Goal: Task Accomplishment & Management: Manage account settings

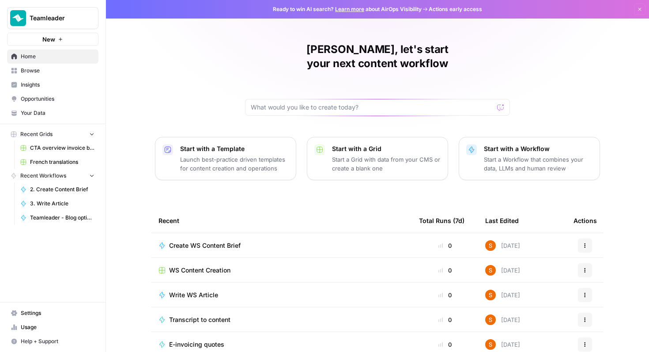
click at [74, 14] on span "Teamleader" at bounding box center [56, 18] width 53 height 9
click at [228, 67] on div "Senne, let's start your next content workflow Start with a Template Launch best…" at bounding box center [377, 210] width 543 height 420
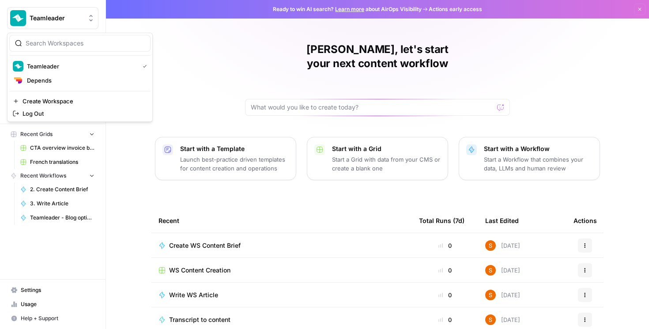
click at [23, 25] on img "Workspace: Teamleader" at bounding box center [18, 18] width 16 height 16
click at [200, 51] on div "Senne, let's start your next content workflow Start with a Template Launch best…" at bounding box center [377, 210] width 543 height 420
click at [67, 109] on span "Your Data" at bounding box center [58, 113] width 74 height 8
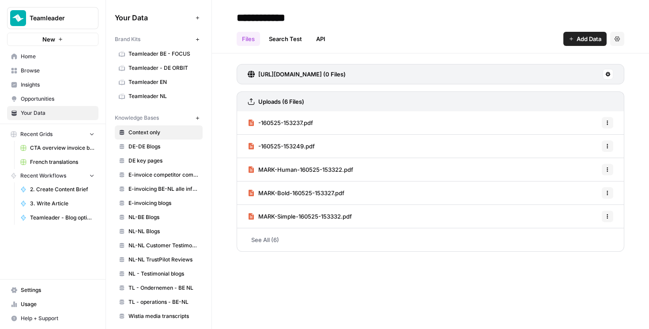
click at [150, 57] on span "Teamleader BE - FOCUS" at bounding box center [163, 54] width 70 height 8
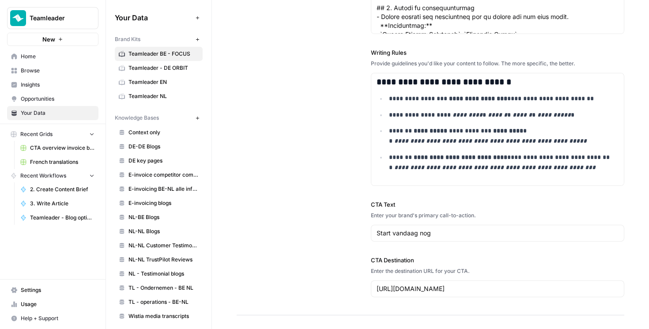
scroll to position [1096, 0]
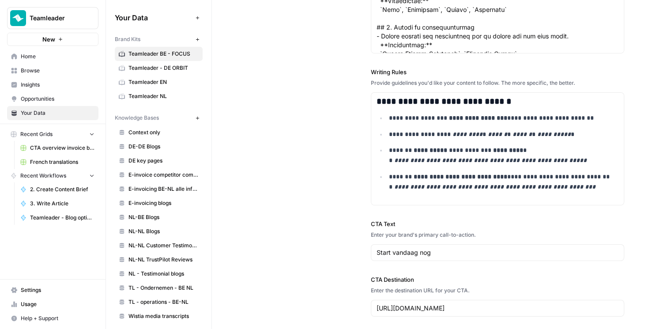
drag, startPoint x: 375, startPoint y: 72, endPoint x: 387, endPoint y: 72, distance: 11.9
click at [387, 72] on label "Writing Rules" at bounding box center [498, 72] width 254 height 9
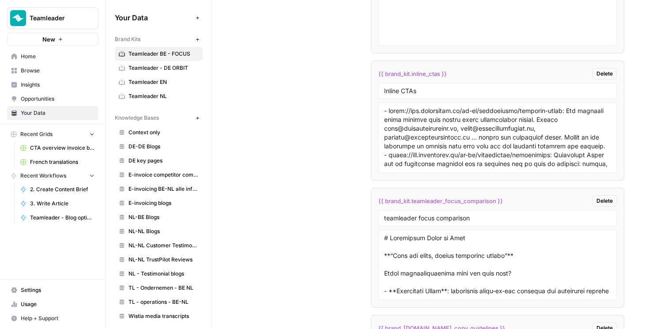
scroll to position [5, 0]
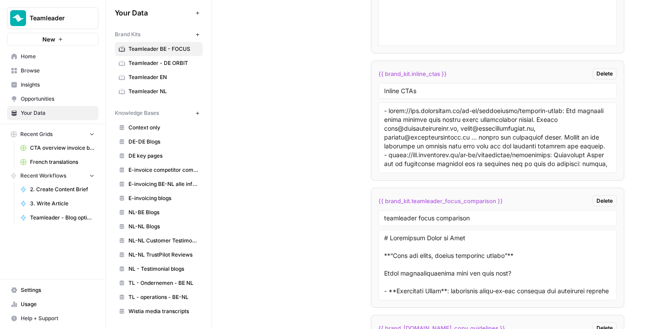
drag, startPoint x: 119, startPoint y: 40, endPoint x: 141, endPoint y: 40, distance: 22.5
click at [141, 40] on div "Brand Kits New" at bounding box center [159, 34] width 88 height 15
drag, startPoint x: 123, startPoint y: 33, endPoint x: 143, endPoint y: 34, distance: 19.9
click at [143, 34] on div "Brand Kits" at bounding box center [153, 34] width 77 height 8
drag, startPoint x: 131, startPoint y: 113, endPoint x: 159, endPoint y: 113, distance: 28.2
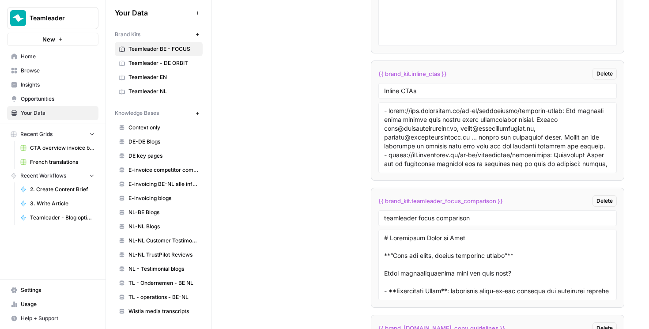
click at [159, 113] on span "Knowledge Bases" at bounding box center [137, 113] width 44 height 8
click at [153, 143] on span "DE-DE Blogs" at bounding box center [163, 142] width 70 height 8
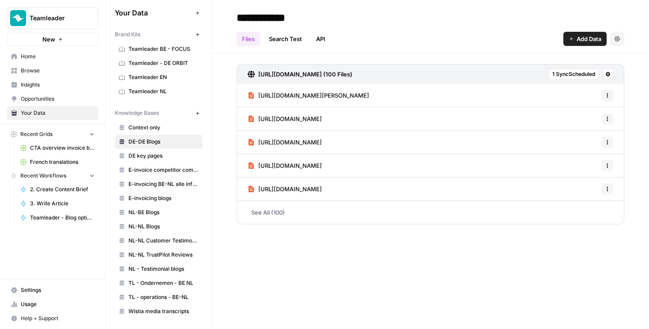
click at [284, 208] on link "See All (100)" at bounding box center [431, 212] width 388 height 23
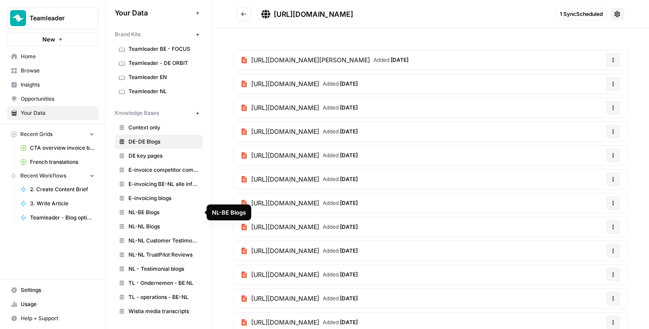
click at [149, 214] on span "NL-BE Blogs" at bounding box center [163, 212] width 70 height 8
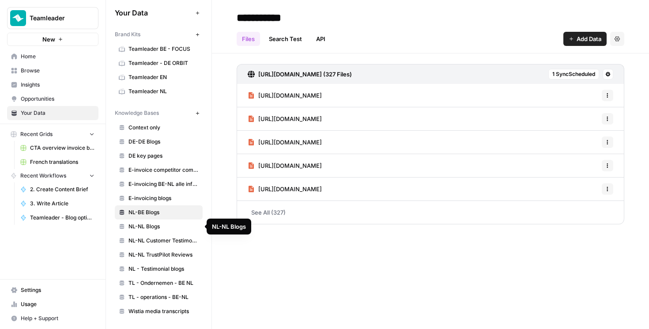
click at [150, 227] on span "NL-NL Blogs" at bounding box center [163, 226] width 70 height 8
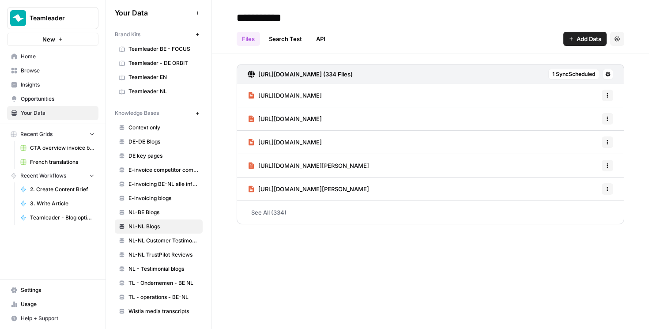
click at [197, 113] on icon "button" at bounding box center [197, 113] width 5 height 5
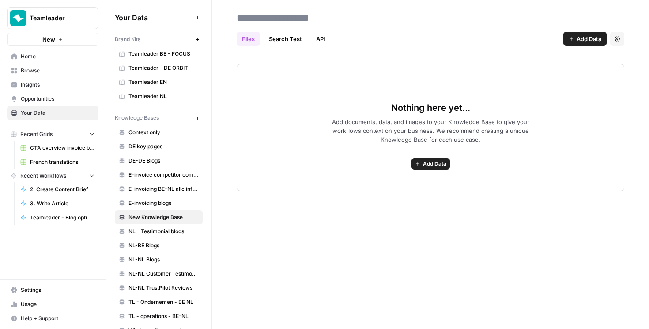
click at [41, 54] on span "Home" at bounding box center [58, 57] width 74 height 8
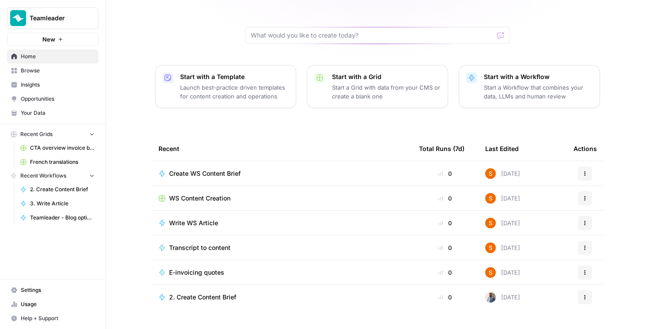
scroll to position [77, 0]
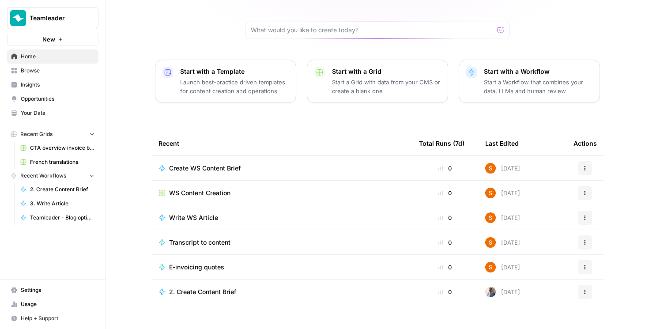
click at [232, 164] on span "Create WS Content Brief" at bounding box center [205, 168] width 72 height 9
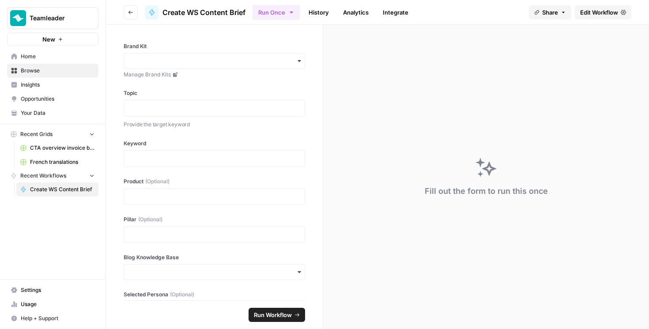
click at [617, 11] on span "Edit Workflow" at bounding box center [599, 12] width 38 height 9
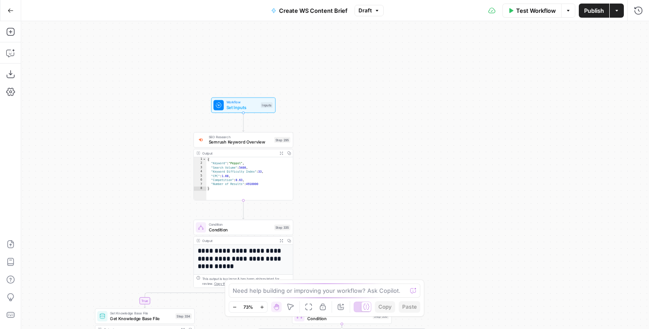
drag, startPoint x: 337, startPoint y: 166, endPoint x: 362, endPoint y: 82, distance: 87.9
click at [362, 82] on div "**********" at bounding box center [335, 175] width 628 height 308
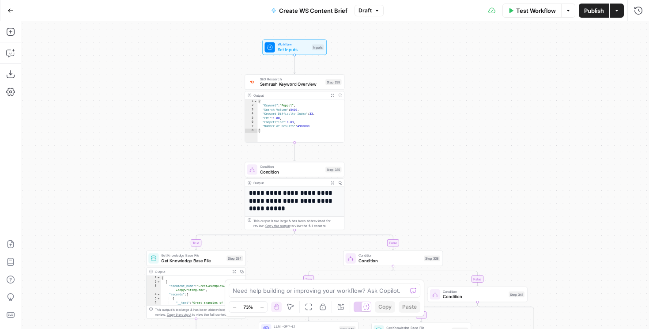
drag, startPoint x: 371, startPoint y: 80, endPoint x: 417, endPoint y: 41, distance: 60.8
click at [417, 41] on div "**********" at bounding box center [335, 175] width 628 height 308
click at [8, 30] on icon "button" at bounding box center [10, 31] width 9 height 9
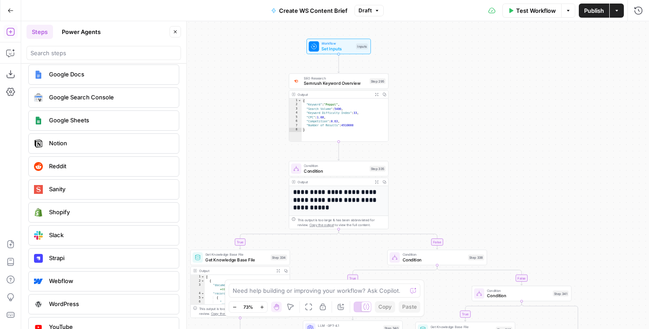
scroll to position [1682, 0]
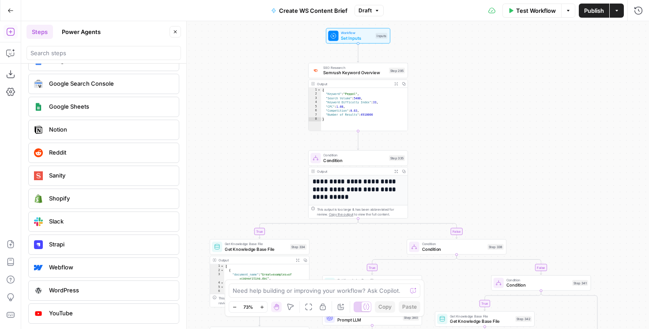
drag, startPoint x: 248, startPoint y: 149, endPoint x: 267, endPoint y: 138, distance: 22.1
click at [267, 138] on div "**********" at bounding box center [335, 175] width 628 height 308
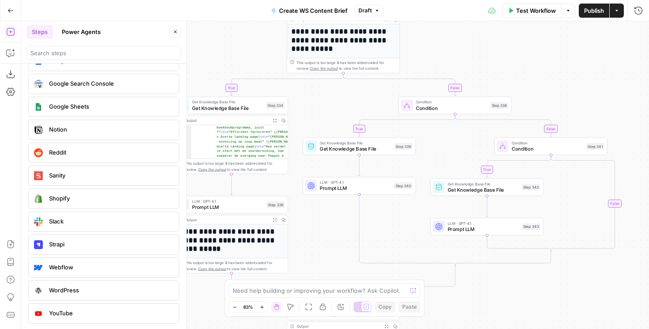
click at [177, 30] on icon "button" at bounding box center [175, 31] width 5 height 5
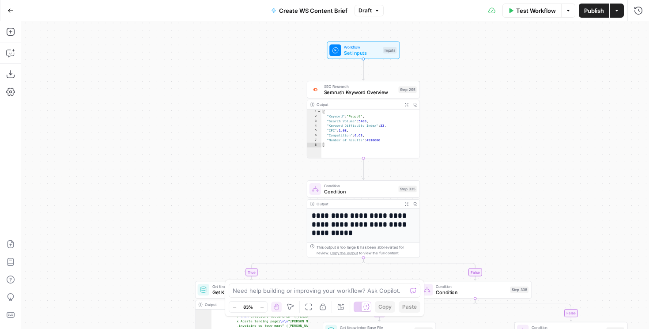
click at [351, 46] on span "Workflow" at bounding box center [362, 47] width 36 height 6
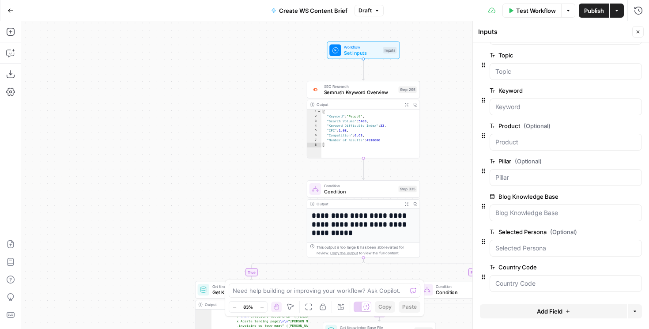
scroll to position [0, 0]
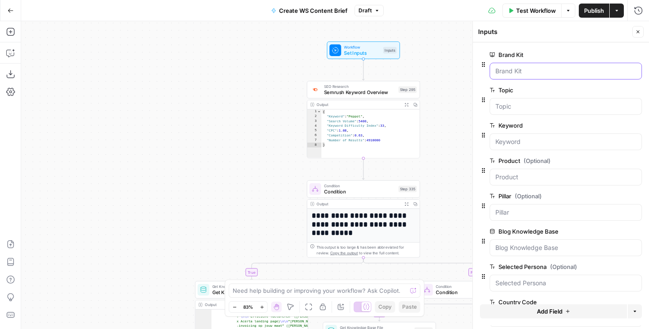
click at [513, 71] on Kit "Brand Kit" at bounding box center [565, 71] width 141 height 9
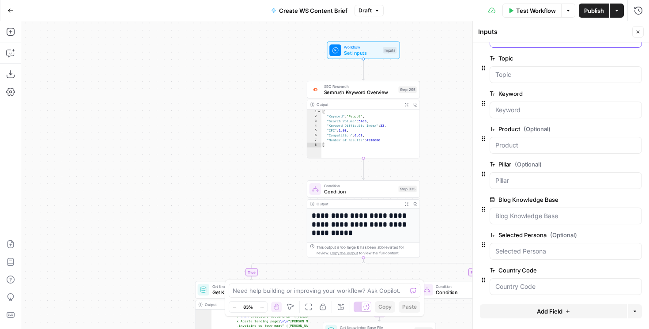
scroll to position [35, 0]
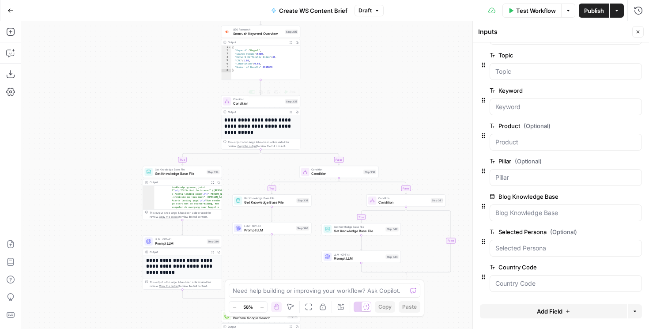
click at [247, 95] on div "Condition Condition Step 335 Copy step Delete step Add Note Test" at bounding box center [260, 101] width 79 height 12
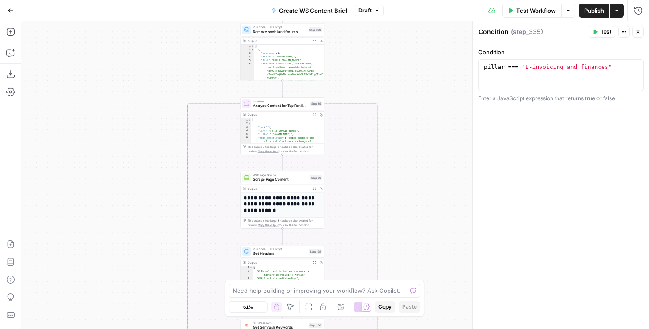
scroll to position [6, 0]
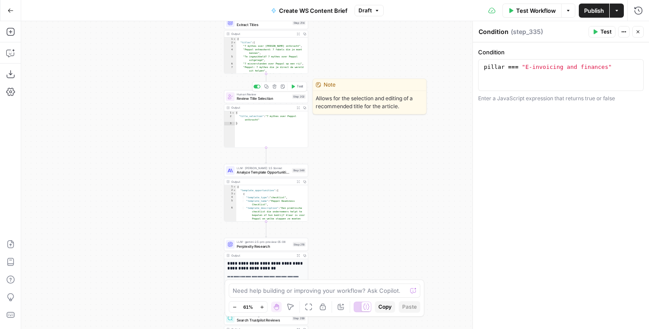
type textarea "**********"
click at [254, 121] on div "{ "title_selection" : "7 mythes over Peppol ontkracht" }" at bounding box center [271, 133] width 73 height 44
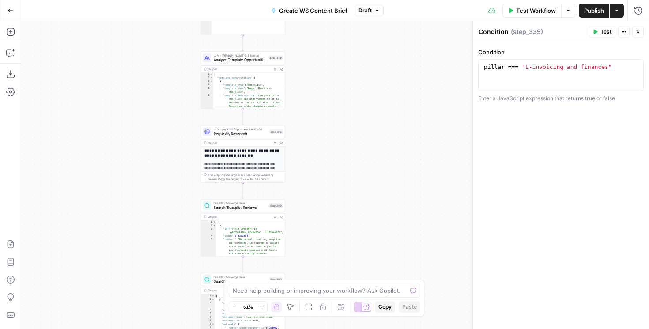
scroll to position [20, 0]
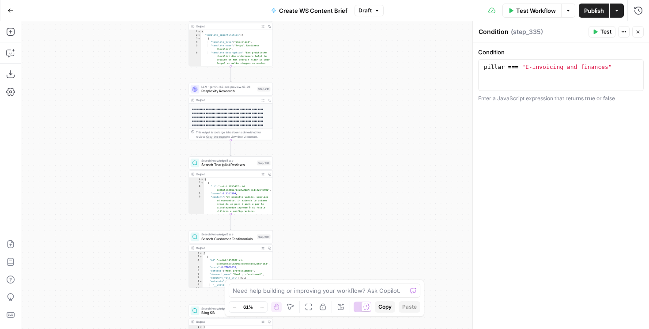
click at [220, 92] on span "Perplexity Research" at bounding box center [228, 90] width 54 height 5
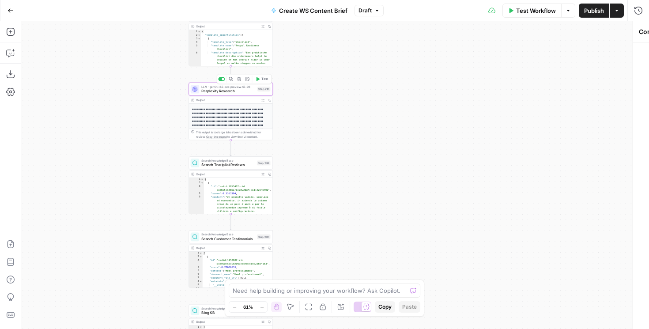
type textarea "Perplexity Research"
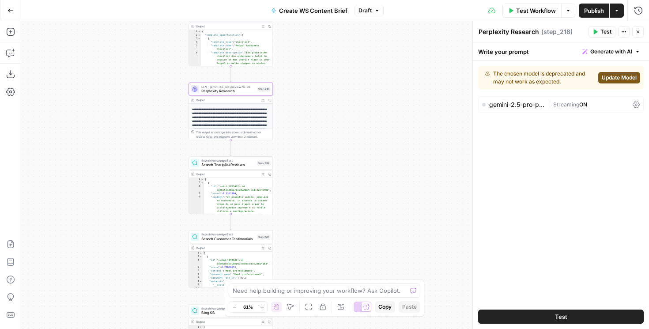
click at [505, 103] on div "gemini-2.5-pro-preview-05-06" at bounding box center [517, 105] width 56 height 6
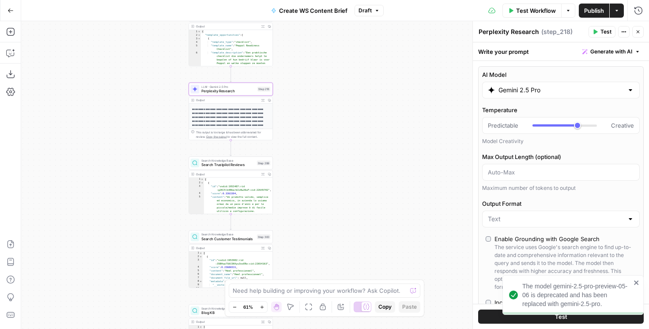
click at [550, 93] on input "Gemini 2.5 Pro" at bounding box center [560, 90] width 125 height 9
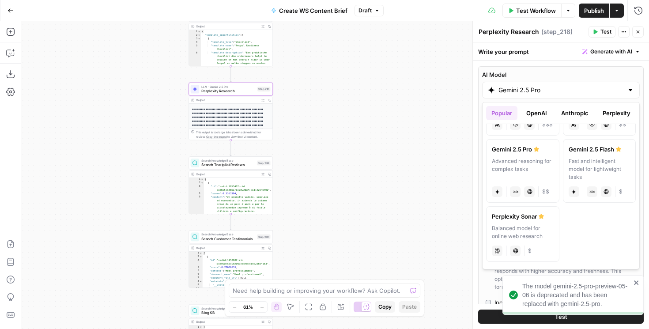
scroll to position [0, 0]
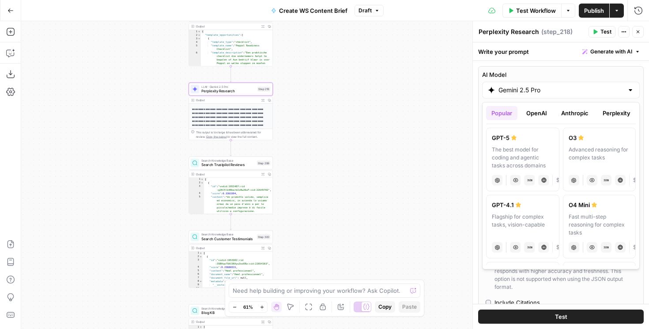
click at [539, 117] on button "OpenAI" at bounding box center [536, 113] width 31 height 14
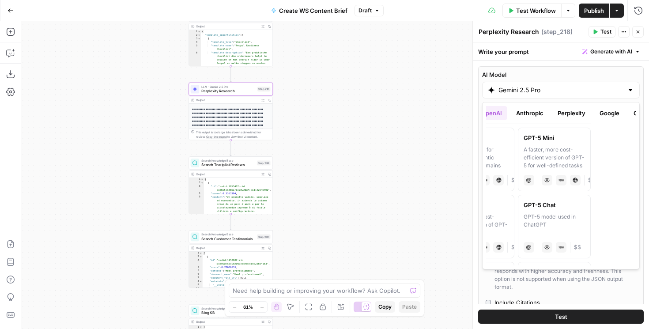
scroll to position [0, 64]
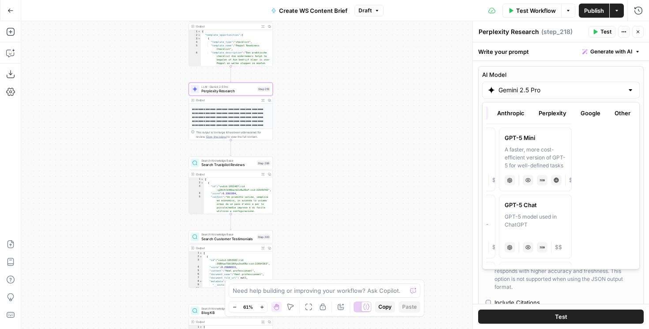
click at [625, 116] on button "Other" at bounding box center [622, 113] width 26 height 14
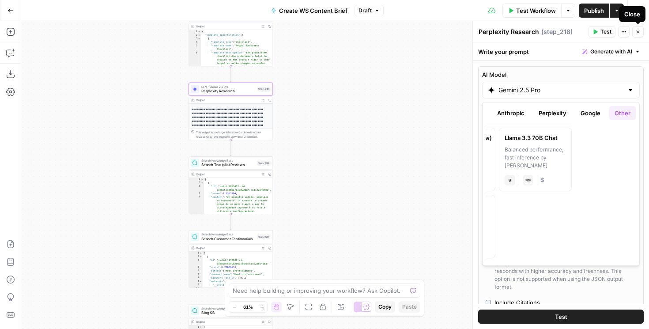
click at [641, 35] on button "Close" at bounding box center [637, 31] width 11 height 11
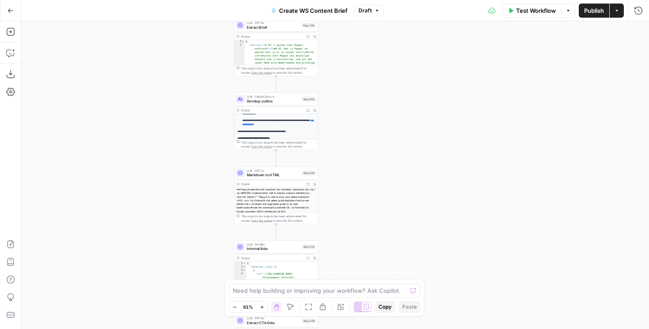
scroll to position [200, 0]
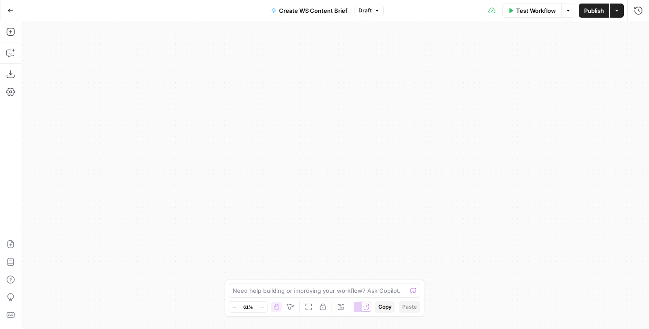
click at [9, 8] on icon "button" at bounding box center [11, 11] width 6 height 6
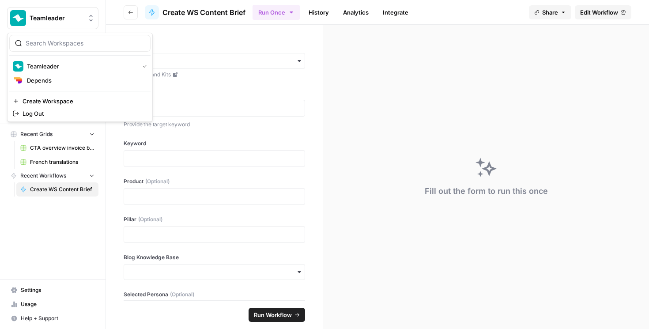
click at [78, 16] on span "Teamleader" at bounding box center [56, 18] width 53 height 9
click at [54, 64] on span "Teamleader" at bounding box center [81, 66] width 109 height 9
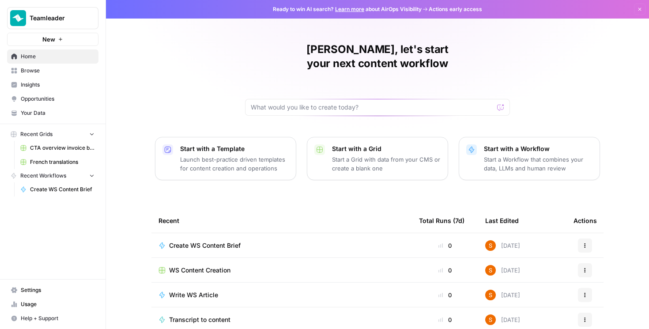
click at [64, 69] on span "Browse" at bounding box center [58, 71] width 74 height 8
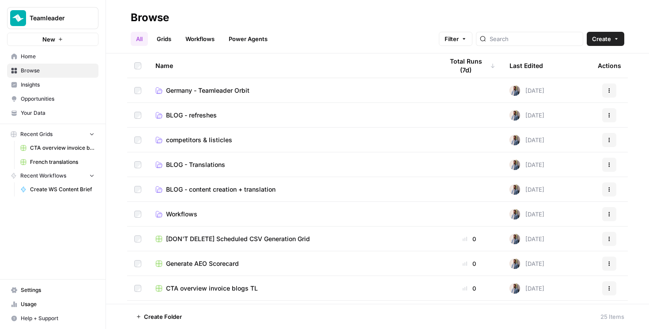
click at [168, 44] on link "Grids" at bounding box center [163, 39] width 25 height 14
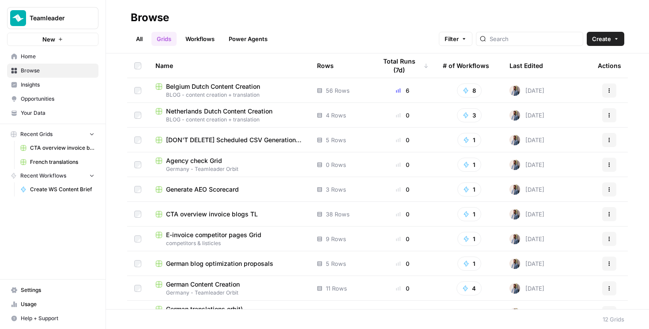
click at [214, 88] on span "Belgium Dutch Content Creation" at bounding box center [213, 86] width 94 height 9
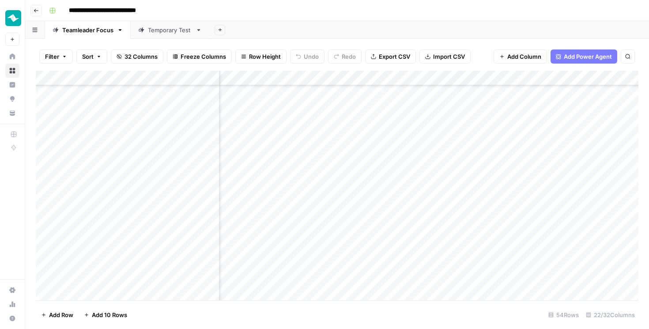
scroll to position [610, 92]
click at [455, 275] on div "Add Column" at bounding box center [337, 186] width 603 height 230
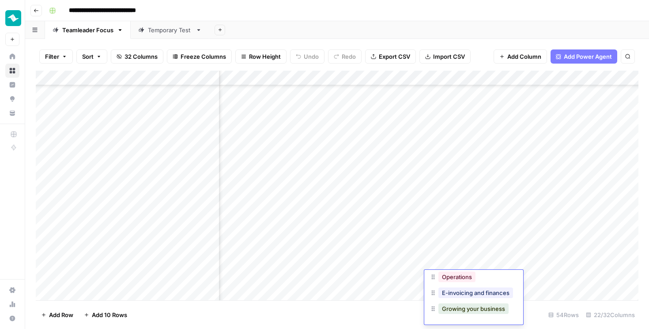
scroll to position [384, 904]
click at [480, 159] on div "Add Column" at bounding box center [337, 186] width 603 height 230
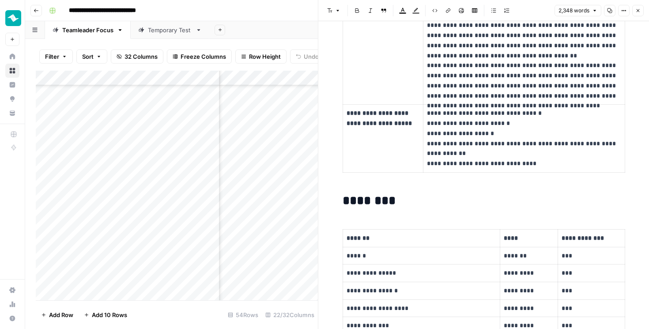
scroll to position [953, 0]
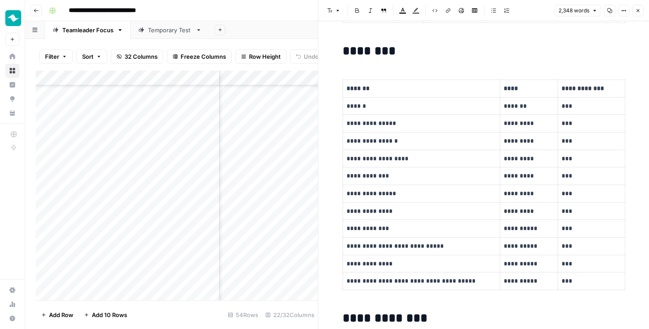
click at [638, 15] on button "Close" at bounding box center [637, 10] width 11 height 11
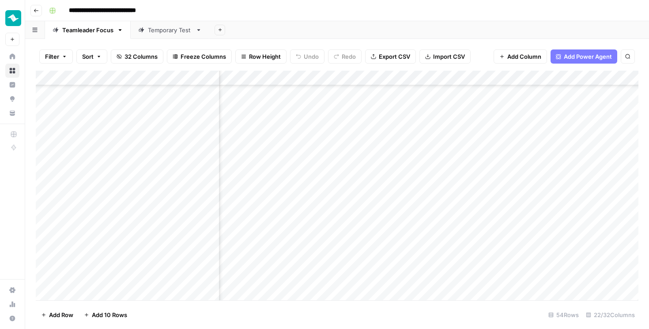
scroll to position [384, 919]
click at [462, 158] on div "Add Column" at bounding box center [337, 186] width 603 height 230
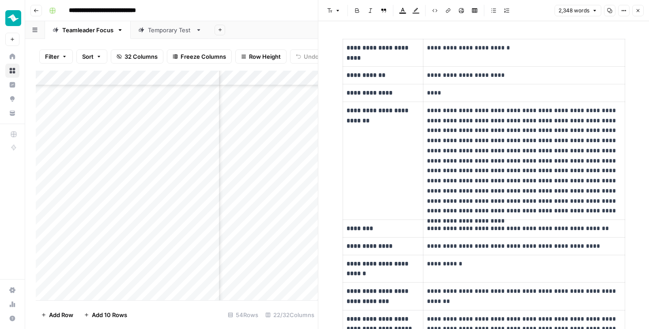
scroll to position [192, 0]
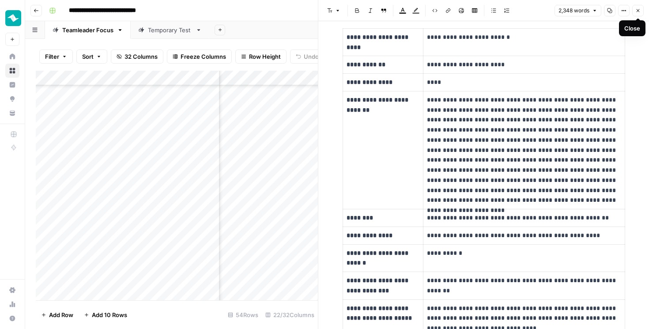
click at [639, 11] on icon "button" at bounding box center [637, 10] width 5 height 5
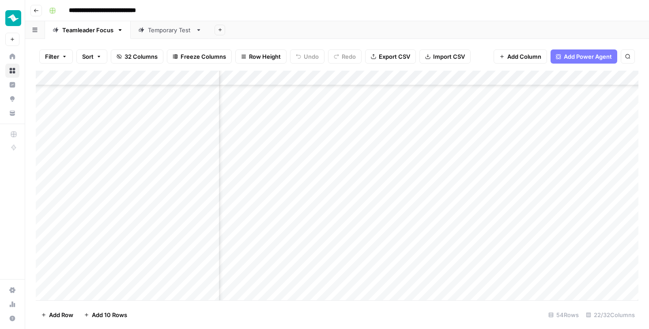
scroll to position [384, 990]
click at [507, 77] on div "Add Column" at bounding box center [337, 186] width 603 height 230
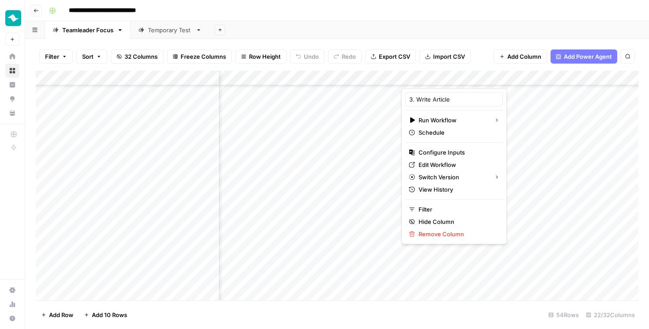
click at [506, 78] on div at bounding box center [462, 80] width 123 height 18
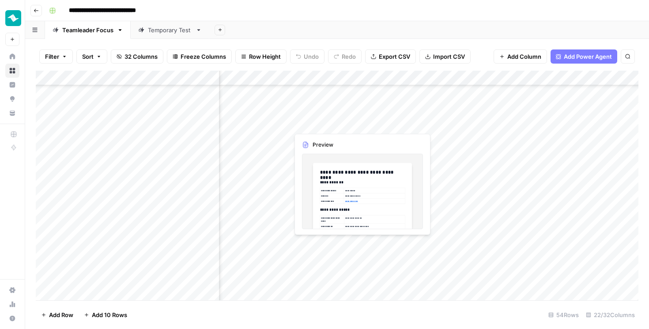
scroll to position [404, 1042]
click at [454, 78] on div "Add Column" at bounding box center [337, 186] width 603 height 230
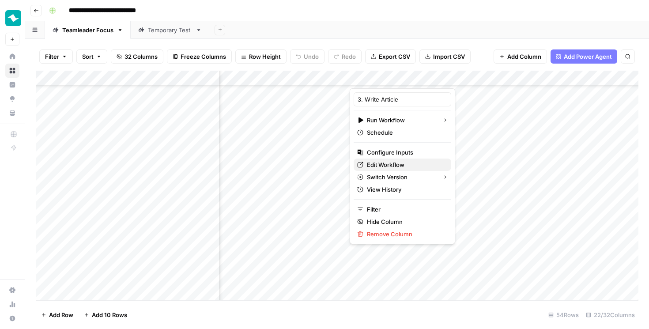
click at [380, 164] on span "Edit Workflow" at bounding box center [405, 164] width 77 height 9
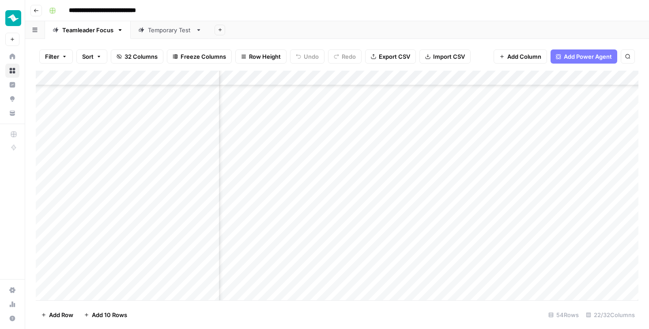
scroll to position [610, 730]
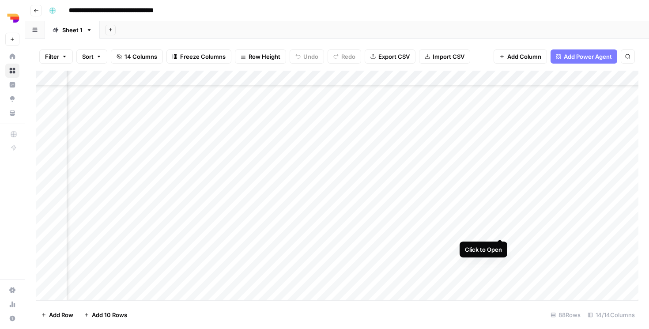
click at [500, 231] on div "Add Column" at bounding box center [337, 186] width 603 height 230
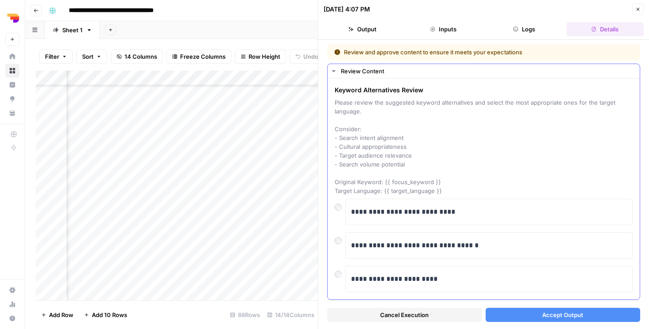
scroll to position [18, 0]
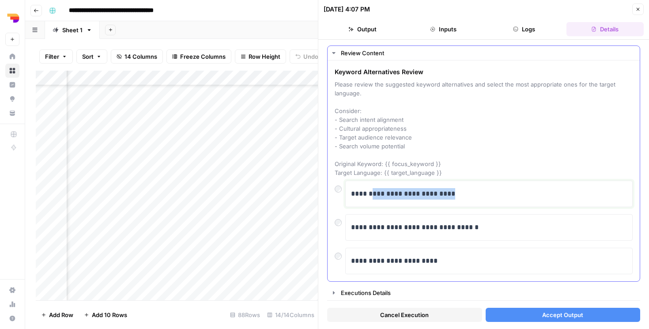
drag, startPoint x: 372, startPoint y: 197, endPoint x: 479, endPoint y: 198, distance: 107.3
click at [478, 198] on p "**********" at bounding box center [489, 193] width 276 height 11
click at [636, 12] on button "Close" at bounding box center [637, 9] width 11 height 11
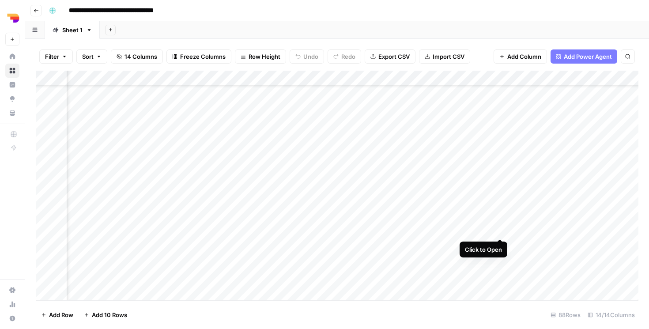
click at [500, 230] on div "Add Column" at bounding box center [337, 186] width 603 height 230
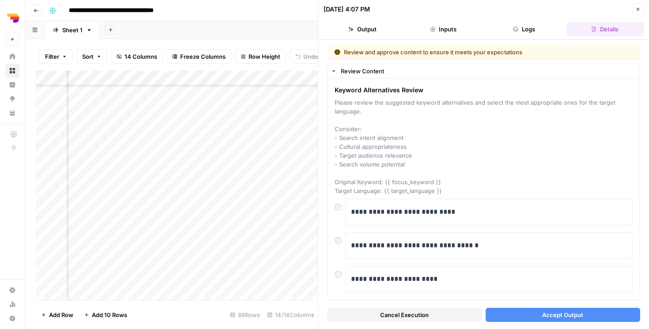
click at [632, 7] on button "Close" at bounding box center [637, 9] width 11 height 11
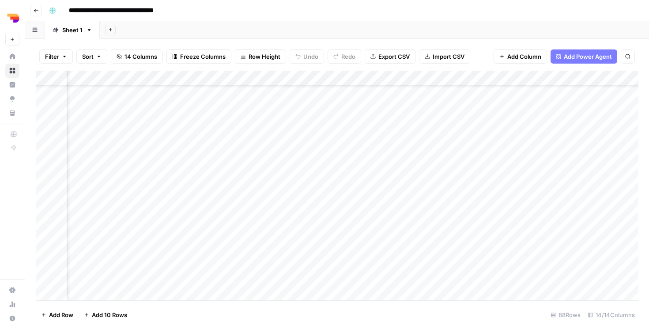
scroll to position [43, 581]
click at [470, 78] on div "Add Column" at bounding box center [337, 186] width 603 height 230
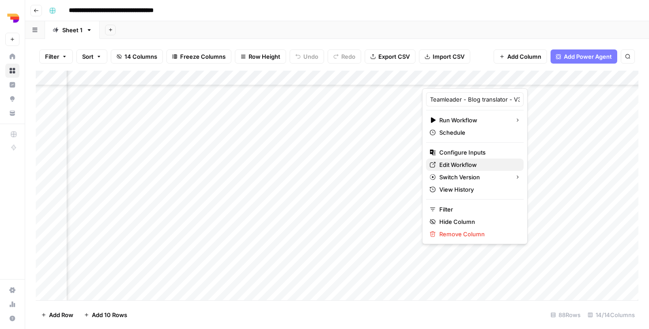
click at [460, 164] on span "Edit Workflow" at bounding box center [477, 164] width 77 height 9
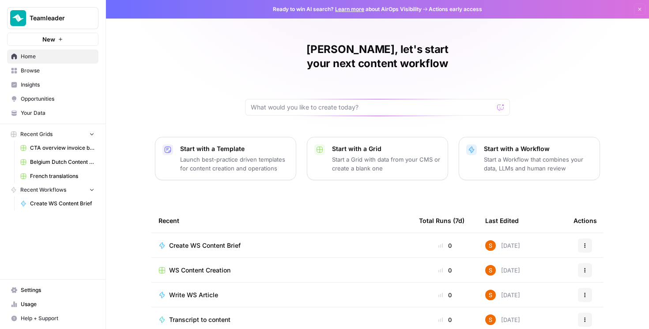
click at [47, 67] on span "Browse" at bounding box center [58, 71] width 74 height 8
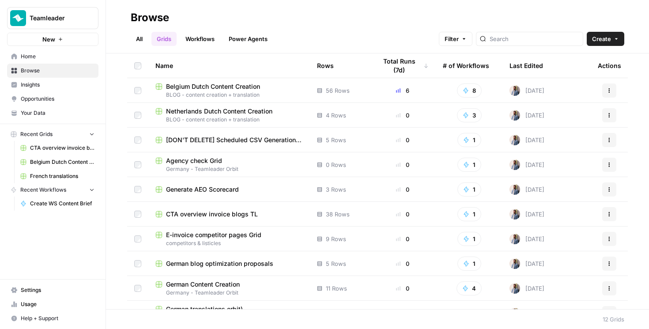
click at [194, 41] on link "Workflows" at bounding box center [200, 39] width 40 height 14
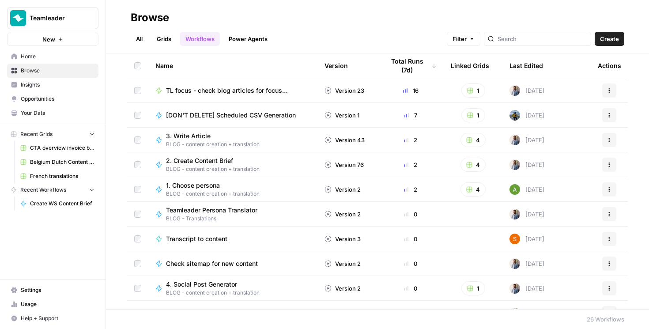
click at [170, 39] on link "Grids" at bounding box center [163, 39] width 25 height 14
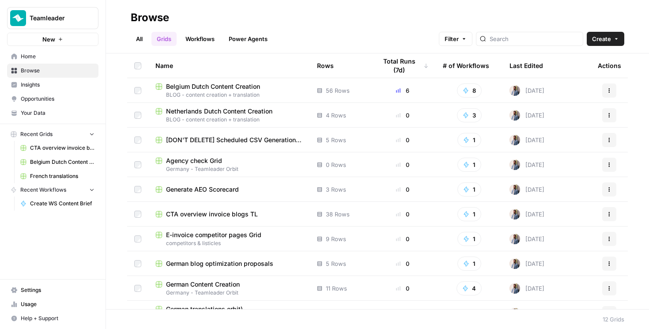
click at [57, 93] on link "Opportunities" at bounding box center [52, 99] width 91 height 14
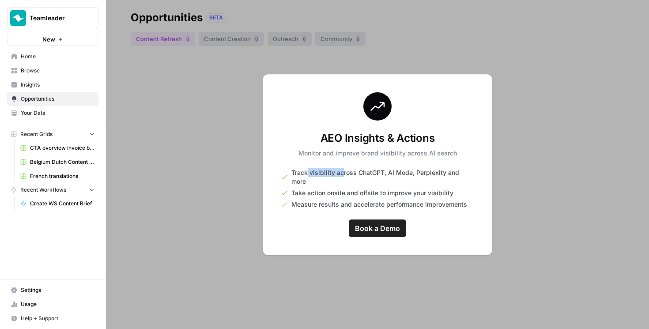
drag, startPoint x: 307, startPoint y: 175, endPoint x: 341, endPoint y: 175, distance: 34.0
click at [341, 175] on span "Track visibility across ChatGPT, AI Mode, Perplexity and more" at bounding box center [382, 177] width 183 height 18
drag, startPoint x: 354, startPoint y: 176, endPoint x: 376, endPoint y: 175, distance: 21.7
click at [376, 175] on span "Track visibility across ChatGPT, AI Mode, Perplexity and more" at bounding box center [382, 177] width 183 height 18
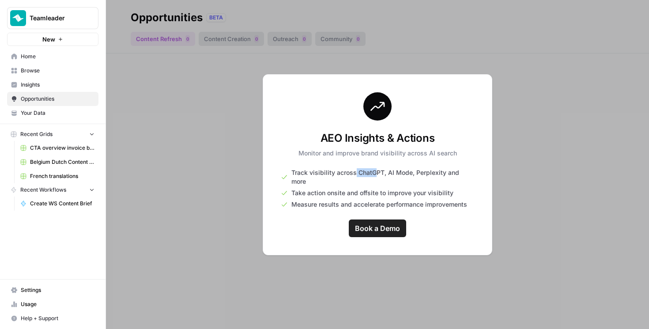
click at [376, 175] on span "Track visibility across ChatGPT, AI Mode, Perplexity and more" at bounding box center [382, 177] width 183 height 18
click at [53, 84] on span "Insights" at bounding box center [58, 85] width 74 height 8
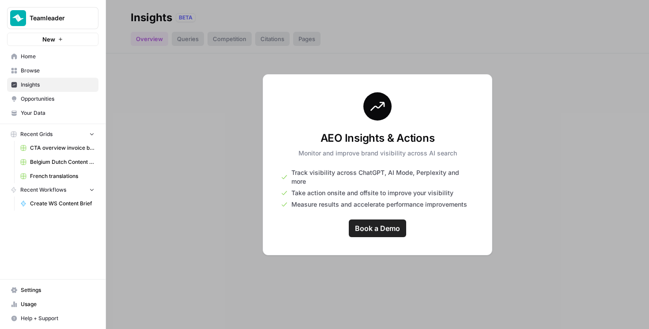
click at [41, 97] on span "Opportunities" at bounding box center [58, 99] width 74 height 8
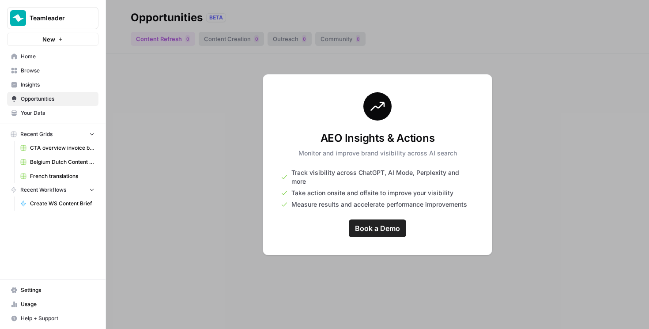
click at [43, 85] on span "Insights" at bounding box center [58, 85] width 74 height 8
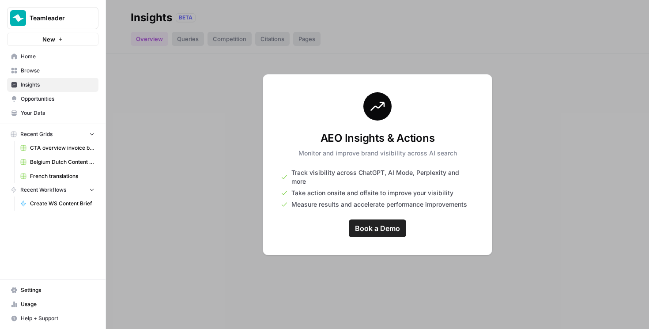
click at [43, 92] on link "Opportunities" at bounding box center [52, 99] width 91 height 14
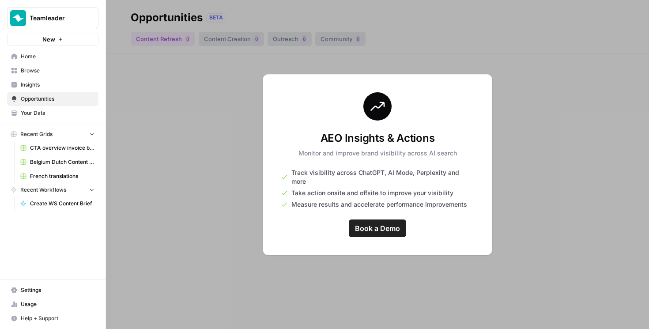
click at [45, 83] on span "Insights" at bounding box center [58, 85] width 74 height 8
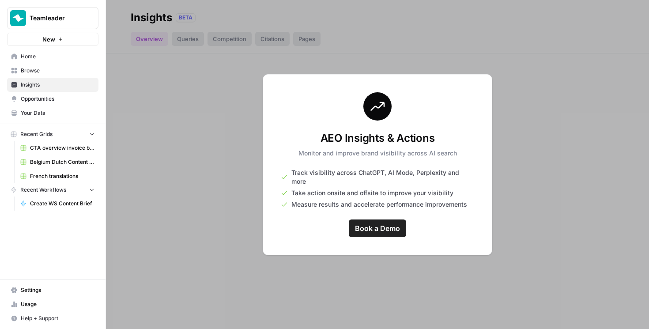
click at [36, 111] on span "Your Data" at bounding box center [58, 113] width 74 height 8
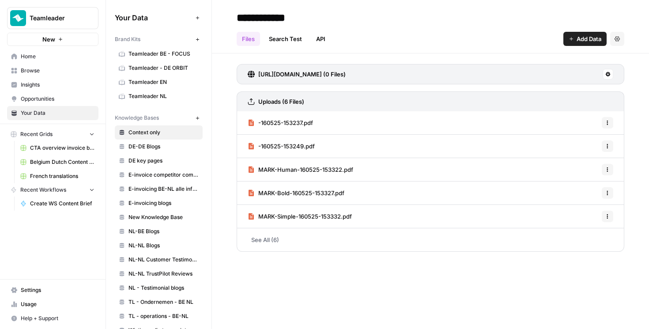
click at [32, 301] on span "Usage" at bounding box center [58, 304] width 74 height 8
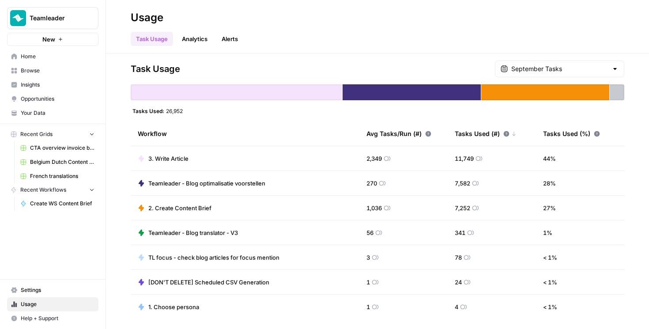
click at [195, 41] on link "Analytics" at bounding box center [195, 39] width 36 height 14
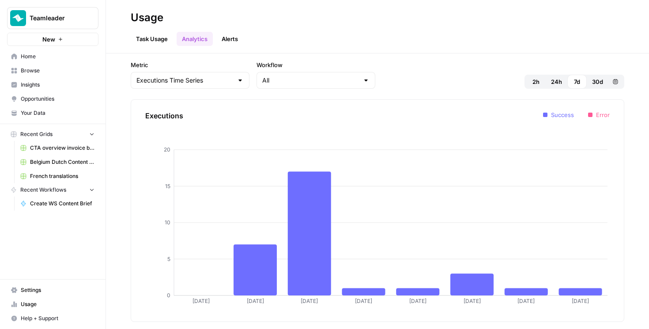
click at [224, 40] on link "Alerts" at bounding box center [229, 39] width 27 height 14
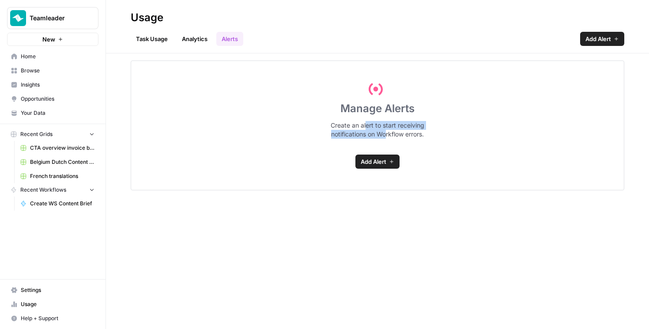
drag, startPoint x: 366, startPoint y: 128, endPoint x: 382, endPoint y: 132, distance: 16.8
click at [382, 132] on span "Create an alert to start receiving notifications on Workflow errors." at bounding box center [378, 130] width 94 height 18
drag, startPoint x: 399, startPoint y: 123, endPoint x: 376, endPoint y: 132, distance: 25.3
click at [376, 132] on span "Create an alert to start receiving notifications on Workflow errors." at bounding box center [378, 130] width 94 height 18
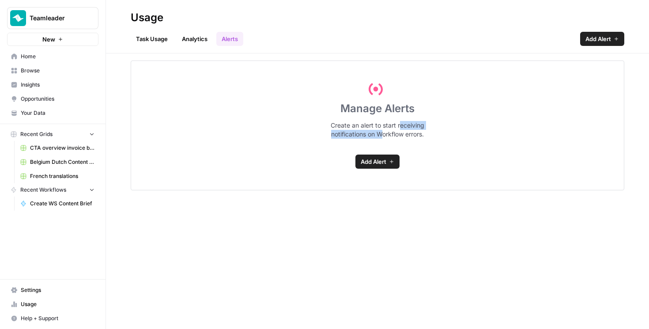
click at [376, 132] on span "Create an alert to start receiving notifications on Workflow errors." at bounding box center [378, 130] width 94 height 18
click at [375, 128] on span "Create an alert to start receiving notifications on Workflow errors." at bounding box center [378, 130] width 94 height 18
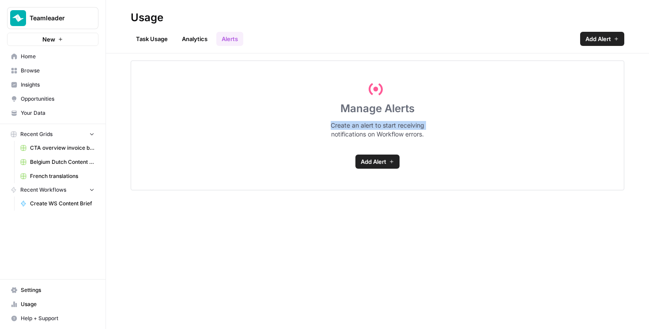
click at [375, 128] on span "Create an alert to start receiving notifications on Workflow errors." at bounding box center [378, 130] width 94 height 18
drag, startPoint x: 429, startPoint y: 133, endPoint x: 324, endPoint y: 124, distance: 105.0
click at [324, 124] on div "Manage Alerts Create an alert to start receiving notifications on Workflow erro…" at bounding box center [377, 125] width 493 height 130
click at [195, 38] on link "Analytics" at bounding box center [195, 39] width 36 height 14
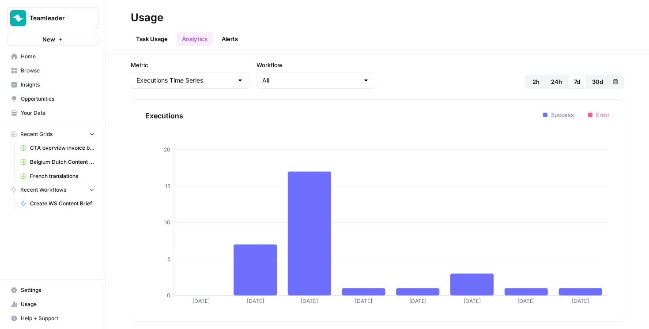
click at [594, 76] on button "30d" at bounding box center [598, 82] width 22 height 14
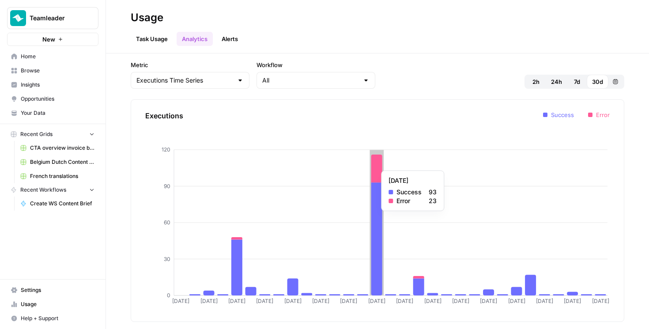
click at [374, 166] on icon at bounding box center [376, 168] width 11 height 28
click at [157, 38] on link "Task Usage" at bounding box center [152, 39] width 42 height 14
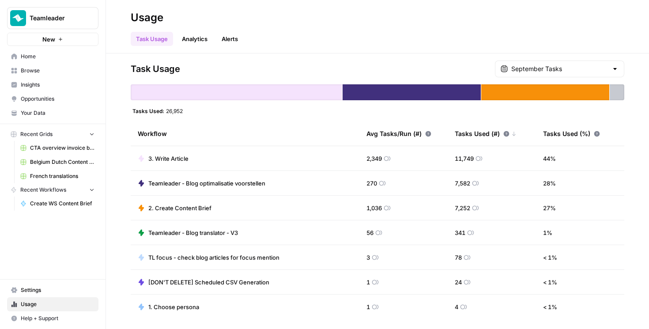
click at [46, 164] on span "Belgium Dutch Content Creation" at bounding box center [62, 162] width 64 height 8
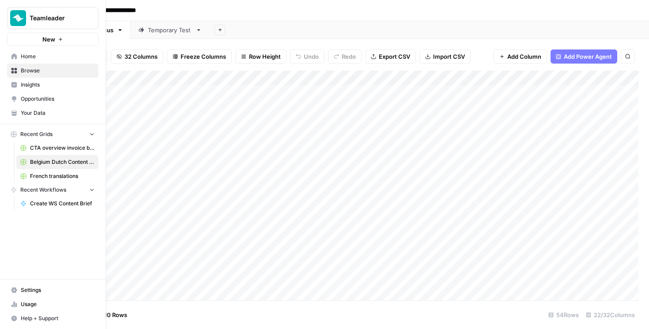
click at [37, 71] on span "Browse" at bounding box center [58, 71] width 74 height 8
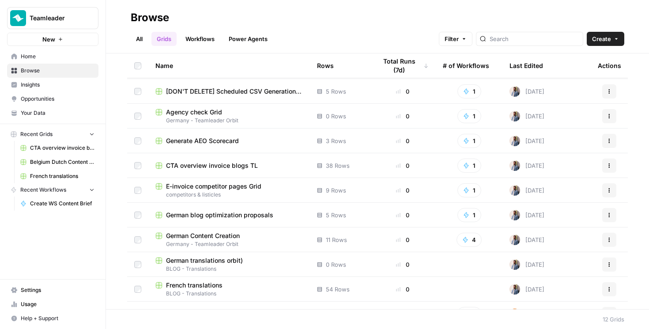
scroll to position [56, 0]
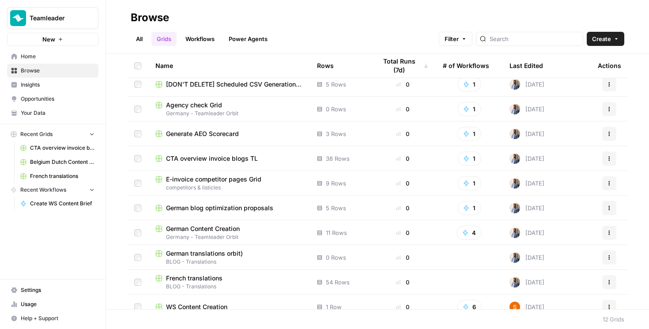
click at [213, 207] on span "German blog optimization proposals" at bounding box center [219, 207] width 107 height 9
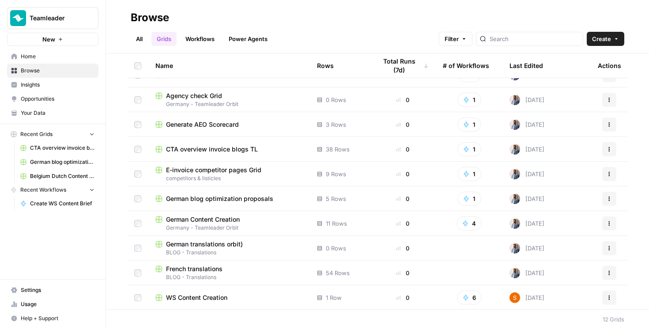
scroll to position [66, 0]
click at [196, 295] on span "WS Content Creation" at bounding box center [196, 296] width 61 height 9
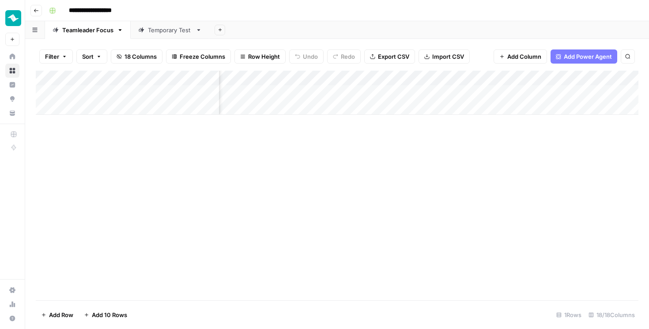
scroll to position [0, 683]
click at [389, 91] on div "Add Column" at bounding box center [337, 93] width 603 height 44
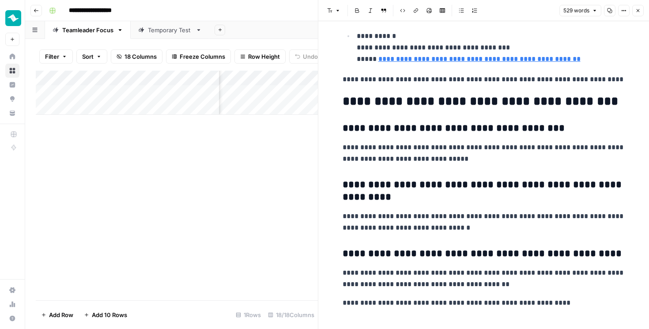
scroll to position [1073, 0]
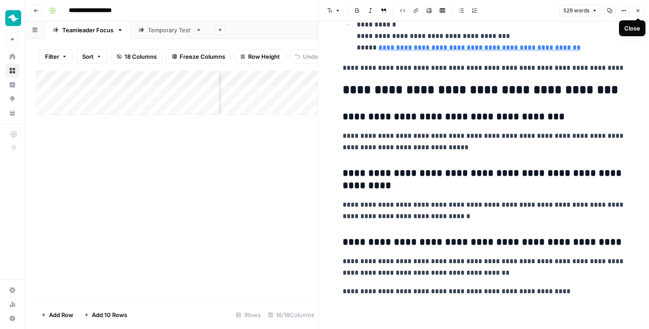
click at [638, 11] on icon "button" at bounding box center [637, 10] width 3 height 3
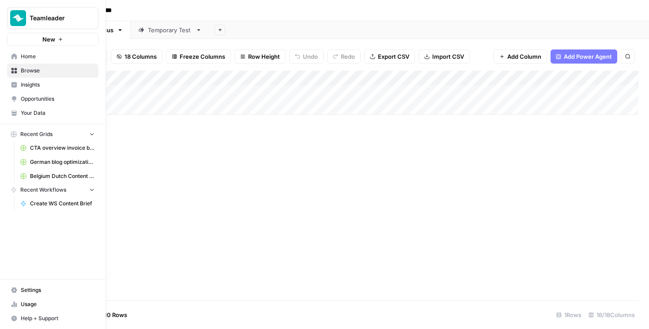
click at [21, 70] on span "Browse" at bounding box center [58, 71] width 74 height 8
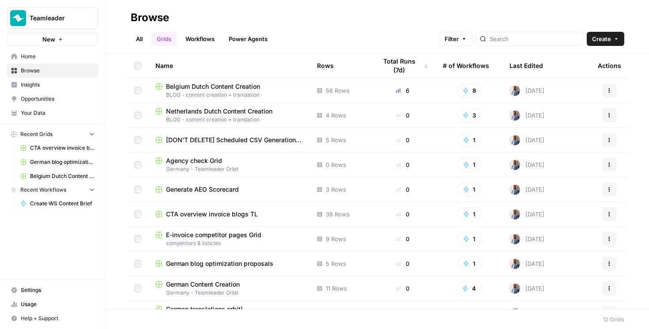
click at [199, 33] on link "Workflows" at bounding box center [200, 39] width 40 height 14
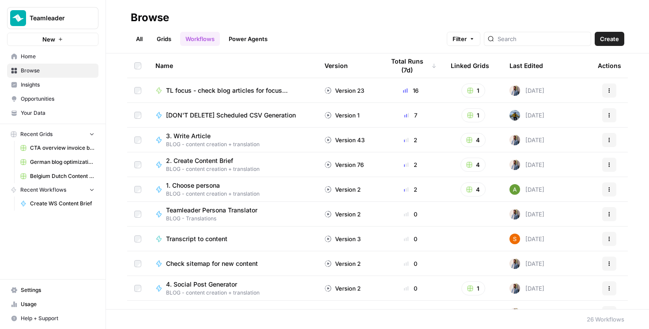
click at [24, 289] on span "Settings" at bounding box center [58, 290] width 74 height 8
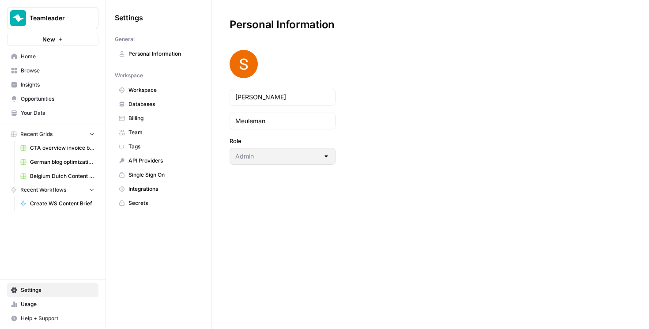
click at [163, 135] on span "Team" at bounding box center [163, 132] width 70 height 8
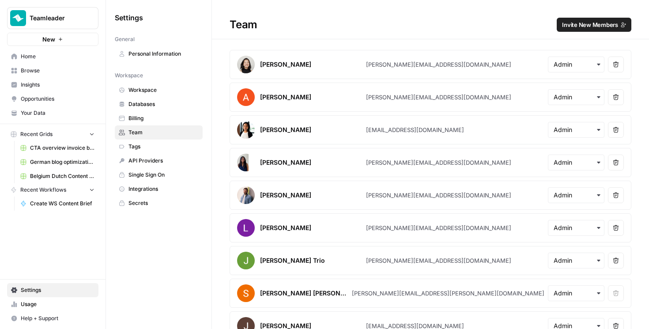
click at [166, 121] on span "Billing" at bounding box center [163, 118] width 70 height 8
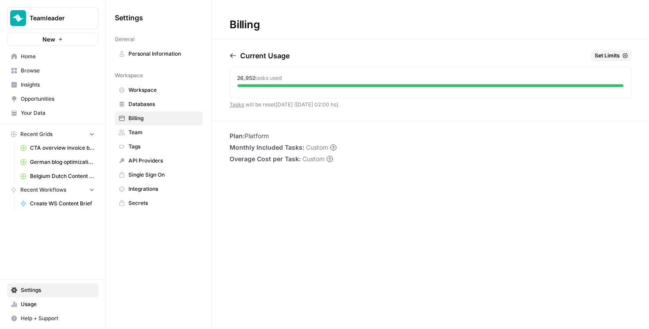
click at [171, 136] on span "Team" at bounding box center [163, 132] width 70 height 8
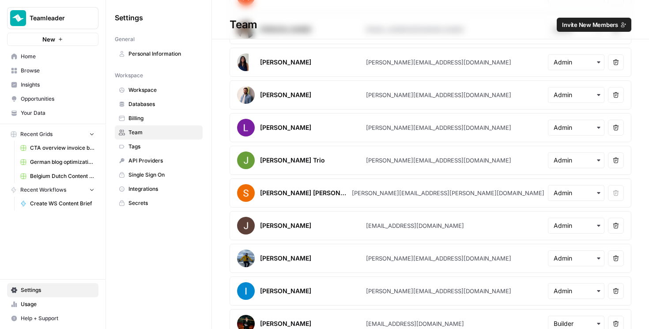
scroll to position [97, 0]
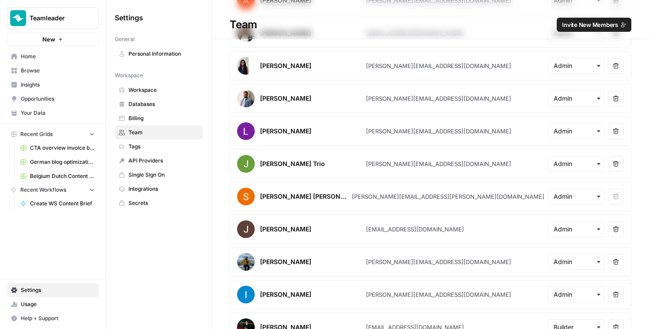
click at [596, 100] on icon "button" at bounding box center [598, 98] width 7 height 7
click at [423, 128] on div "louise.geens@teamleader.eu" at bounding box center [438, 131] width 145 height 9
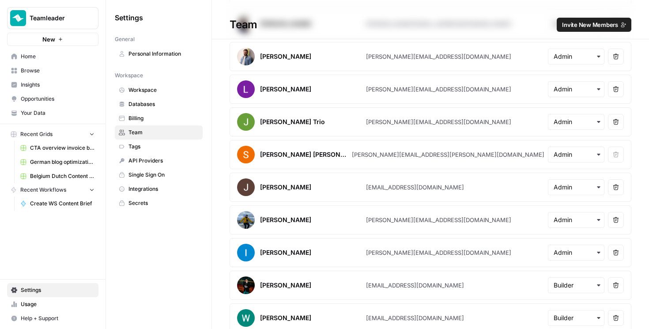
scroll to position [140, 0]
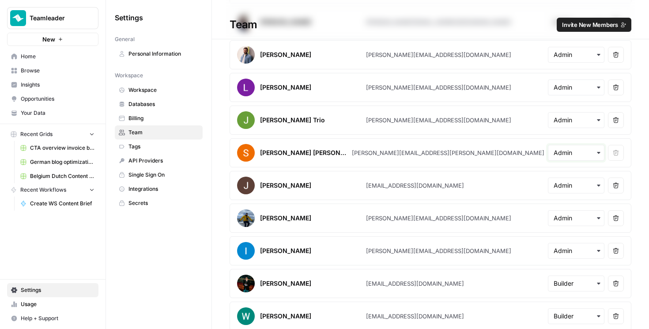
click at [585, 155] on input "text" at bounding box center [576, 152] width 45 height 9
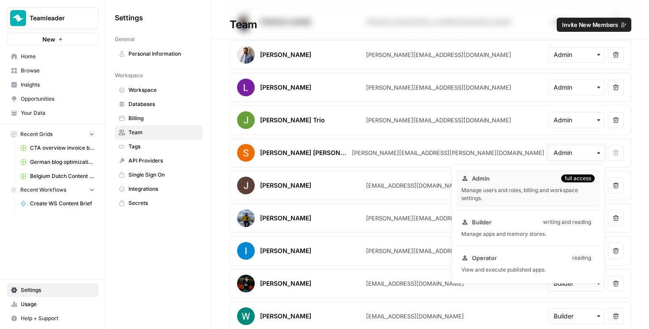
click at [564, 152] on input "text" at bounding box center [576, 152] width 45 height 9
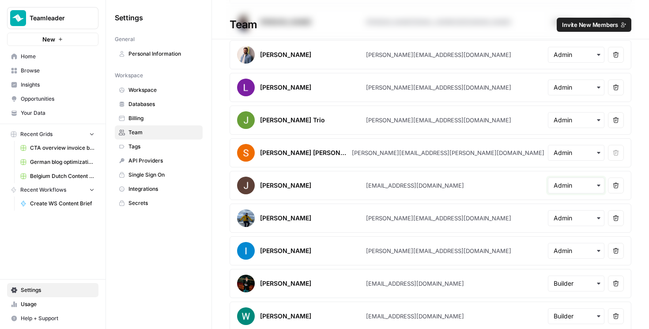
click at [574, 184] on input "text" at bounding box center [576, 185] width 45 height 9
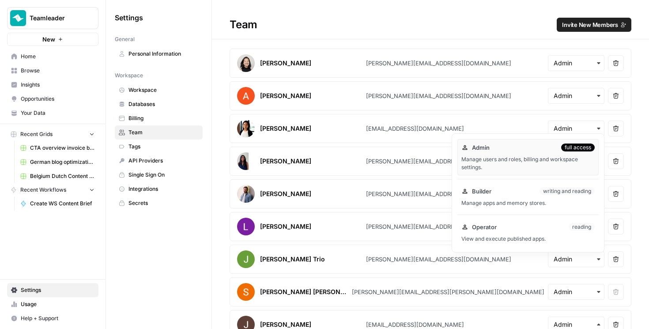
scroll to position [0, 0]
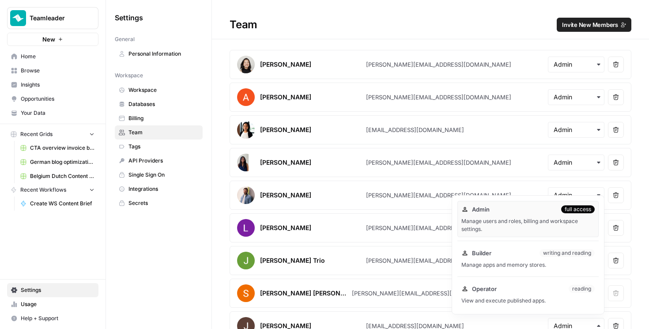
click at [350, 21] on div "Team Invite New Members" at bounding box center [430, 25] width 437 height 14
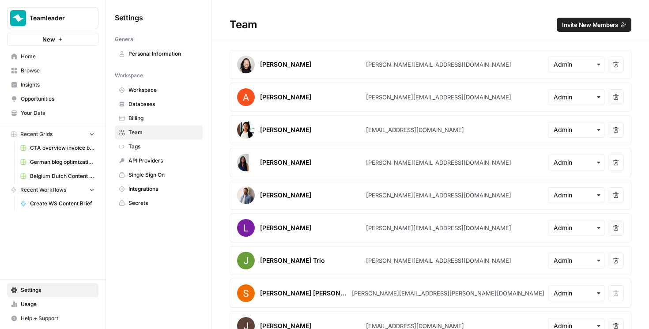
click at [571, 26] on span "Invite New Members" at bounding box center [590, 24] width 56 height 9
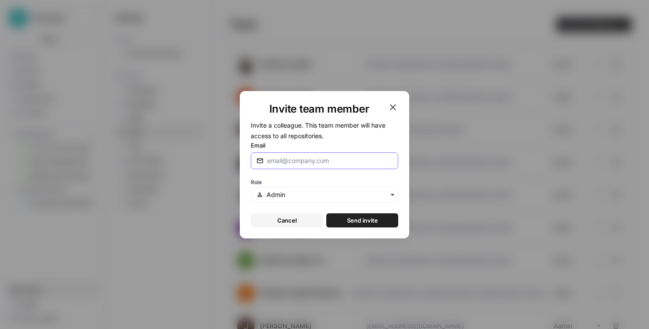
click at [288, 165] on input "Email" at bounding box center [329, 160] width 125 height 9
type input "hanne.vandenberghe@teamleader.eu"
click at [352, 220] on span "Send invite" at bounding box center [362, 220] width 31 height 9
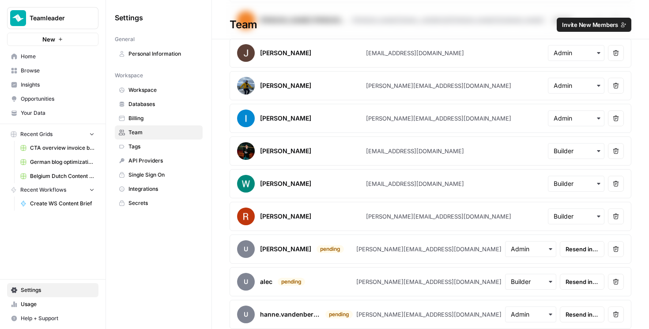
scroll to position [276, 0]
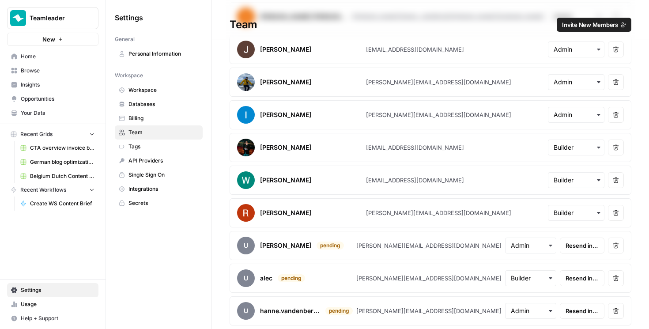
click at [171, 149] on span "Tags" at bounding box center [163, 147] width 70 height 8
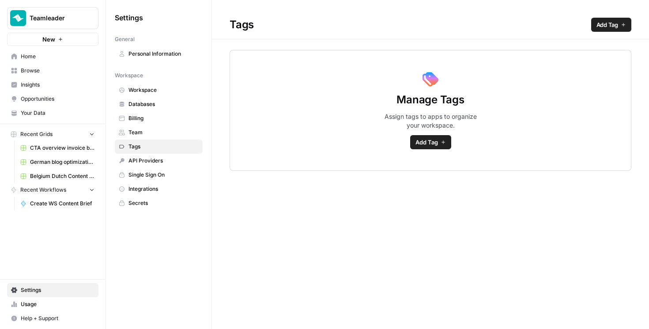
click at [167, 160] on span "API Providers" at bounding box center [163, 161] width 70 height 8
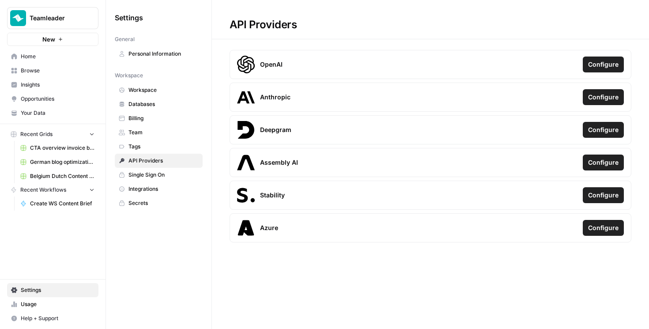
click at [157, 168] on link "Single Sign On" at bounding box center [159, 175] width 88 height 14
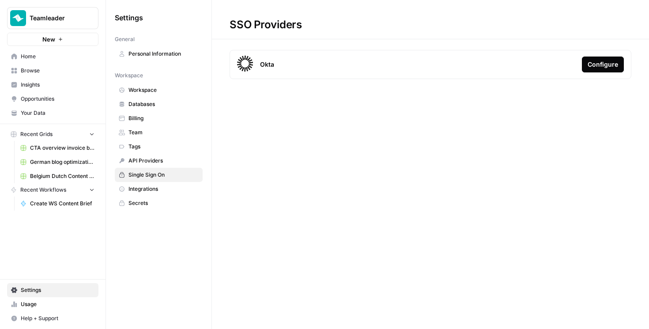
click at [159, 186] on span "Integrations" at bounding box center [163, 189] width 70 height 8
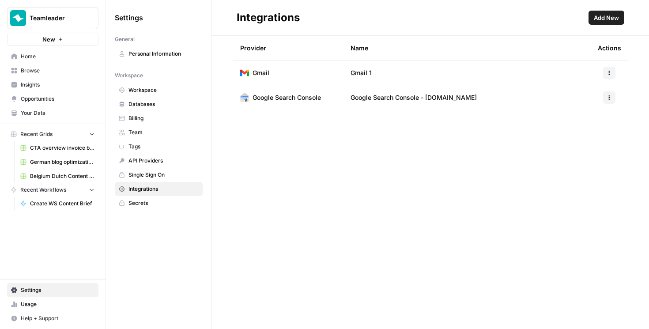
click at [177, 204] on span "Secrets" at bounding box center [163, 203] width 70 height 8
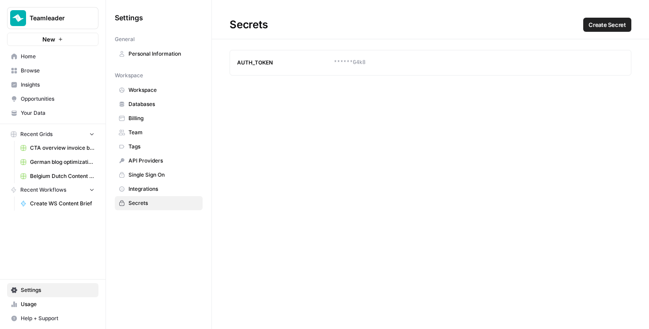
click at [175, 195] on link "Integrations" at bounding box center [159, 189] width 88 height 14
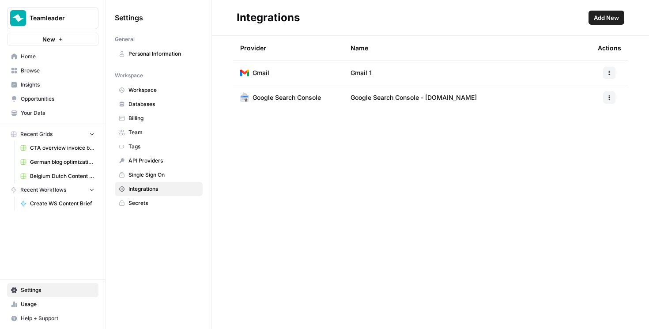
click at [184, 92] on span "Workspace" at bounding box center [163, 90] width 70 height 8
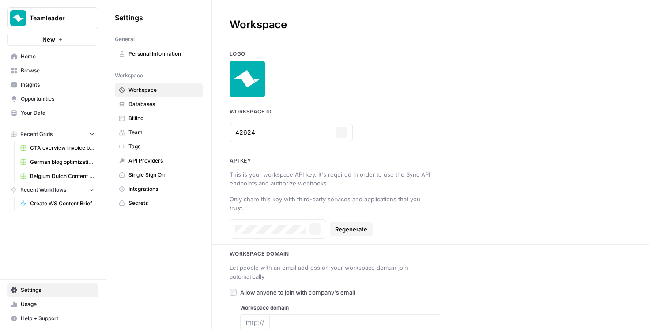
type input "https://www.teamleader.eu/"
click at [178, 101] on span "Databases" at bounding box center [163, 104] width 70 height 8
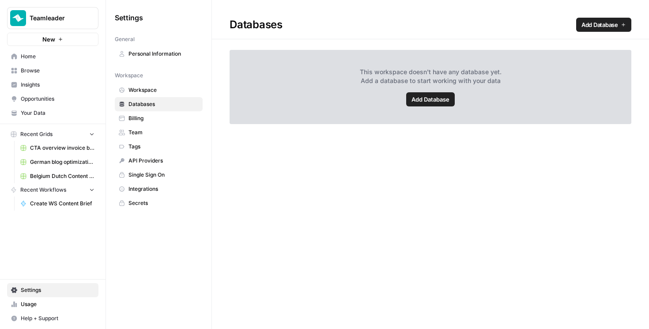
click at [177, 112] on link "Billing" at bounding box center [159, 118] width 88 height 14
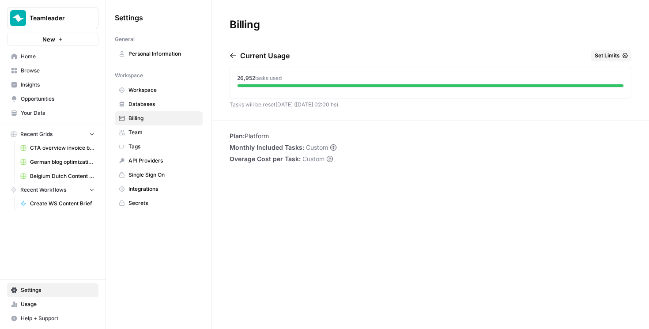
click at [175, 123] on link "Billing" at bounding box center [159, 118] width 88 height 14
click at [170, 132] on span "Team" at bounding box center [163, 132] width 70 height 8
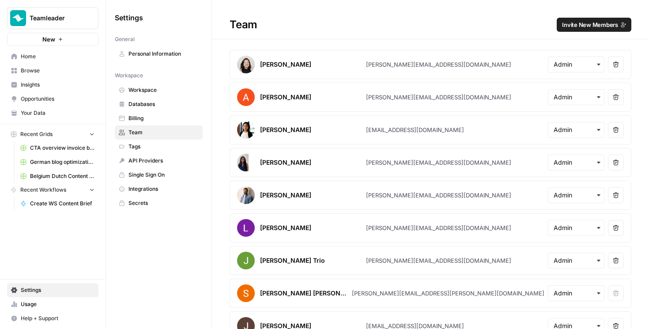
click at [167, 145] on span "Tags" at bounding box center [163, 147] width 70 height 8
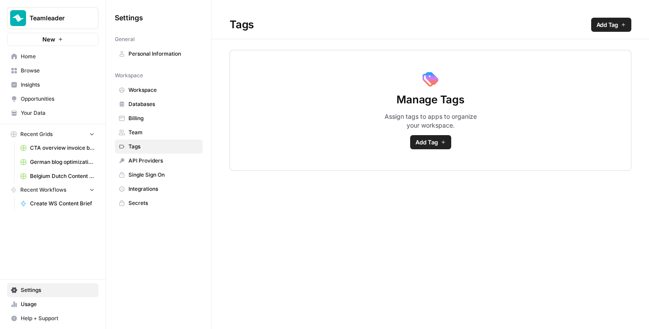
click at [168, 54] on span "Personal Information" at bounding box center [163, 54] width 70 height 8
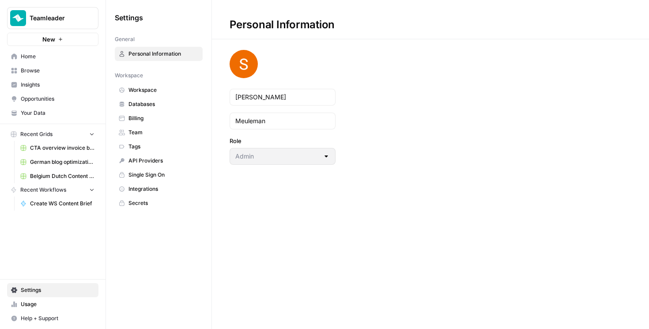
click at [38, 59] on span "Home" at bounding box center [58, 57] width 74 height 8
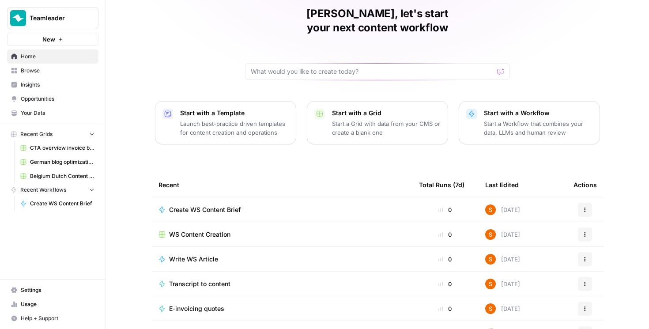
scroll to position [49, 0]
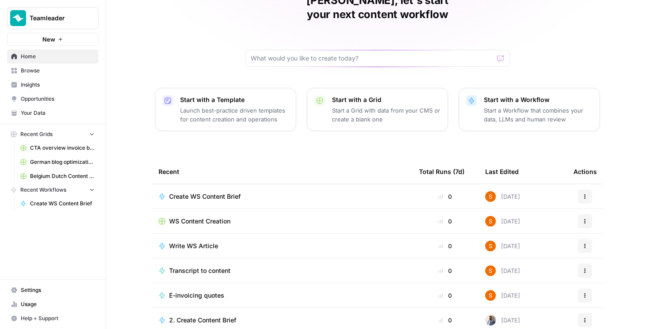
click at [218, 192] on span "Create WS Content Brief" at bounding box center [205, 196] width 72 height 9
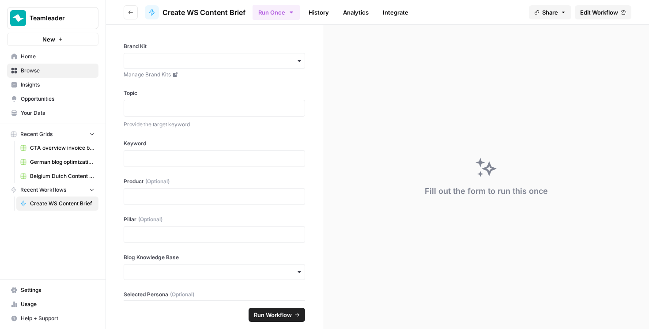
click at [592, 17] on link "Edit Workflow" at bounding box center [603, 12] width 56 height 14
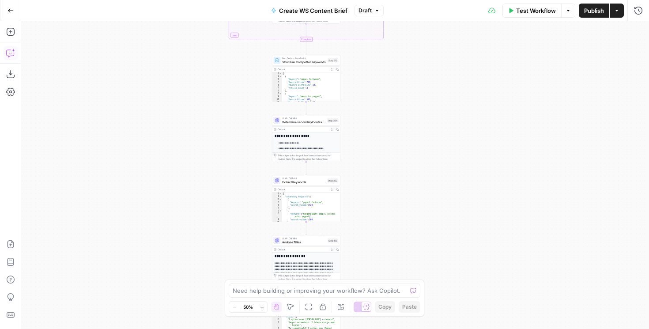
click at [8, 56] on icon "button" at bounding box center [10, 53] width 8 height 7
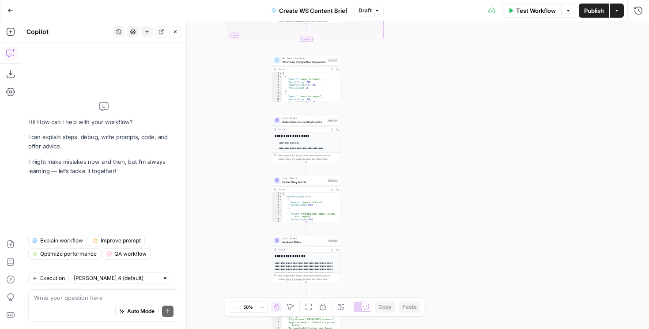
click at [73, 240] on span "Explain workflow" at bounding box center [61, 241] width 43 height 8
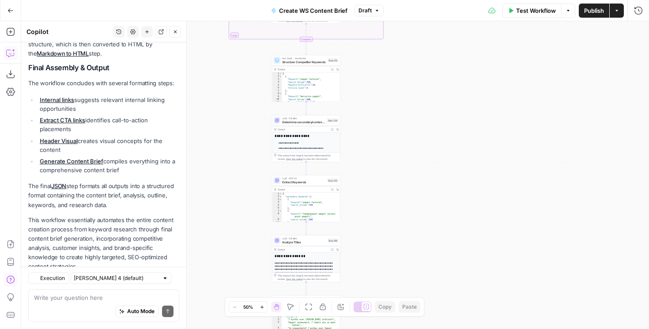
scroll to position [773, 0]
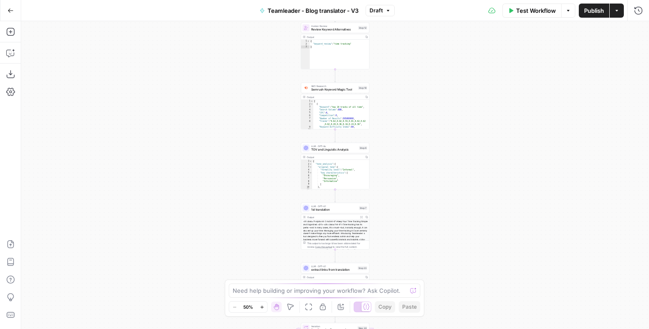
click at [409, 239] on div "Workflow Set Inputs Inputs Run Code · Python Get Persona Details Step 67 Output…" at bounding box center [335, 175] width 628 height 308
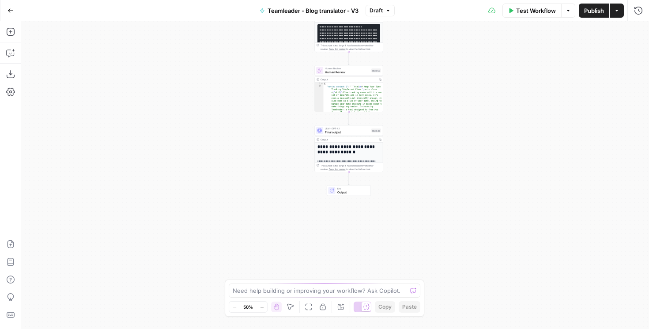
click at [351, 190] on span "Output" at bounding box center [352, 192] width 30 height 4
